Goal: Check status: Check status

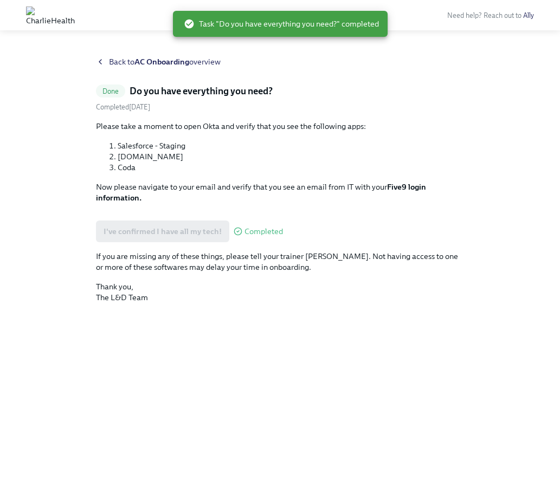
click at [176, 62] on strong "AC Onboarding" at bounding box center [161, 62] width 55 height 10
